Goal: Navigation & Orientation: Find specific page/section

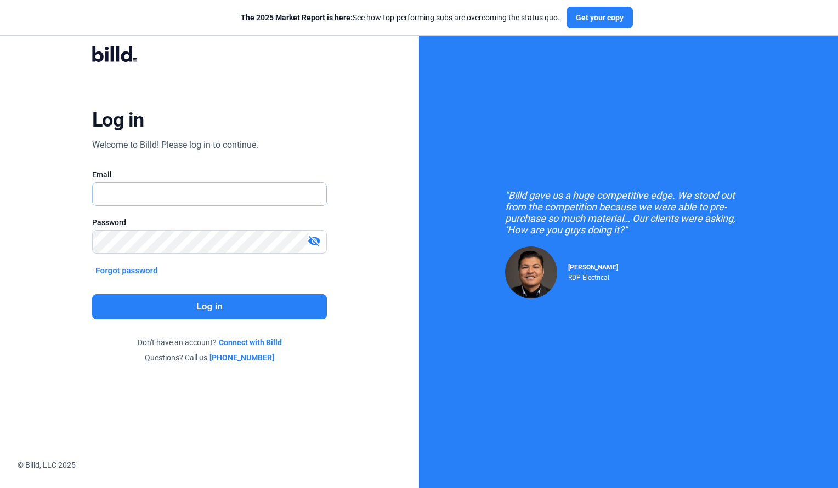
type input "[EMAIL_ADDRESS][DOMAIN_NAME]"
click at [184, 311] on button "Log in" at bounding box center [209, 306] width 235 height 25
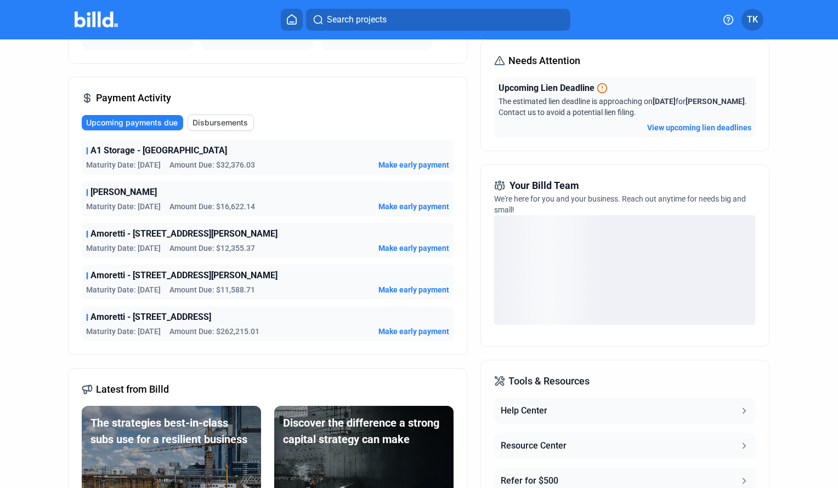
scroll to position [143, 0]
